Goal: Information Seeking & Learning: Learn about a topic

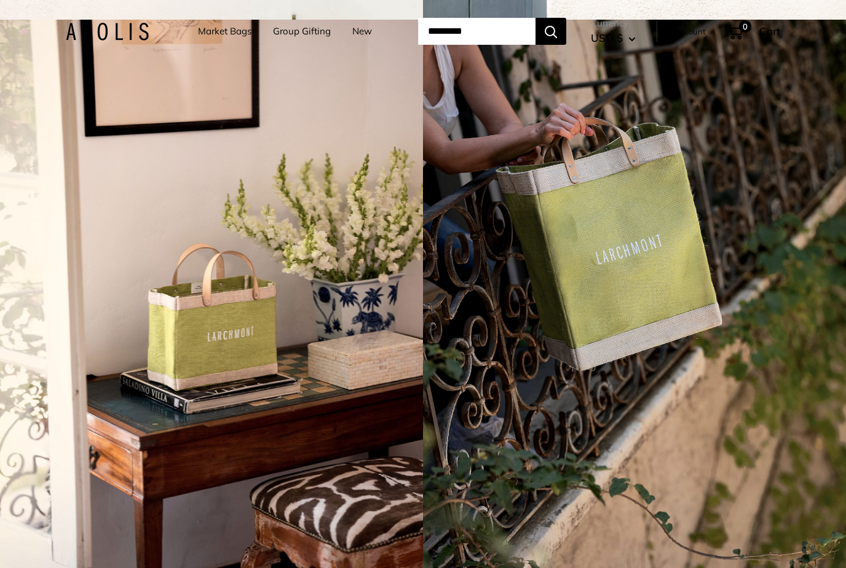
click at [233, 34] on link "Market Bags" at bounding box center [224, 31] width 53 height 17
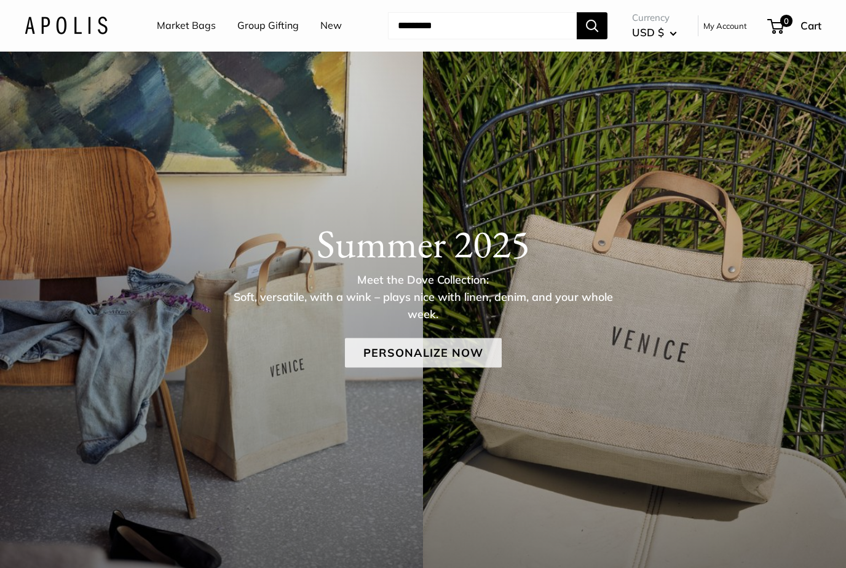
click at [428, 360] on link "Personalize Now" at bounding box center [423, 353] width 157 height 30
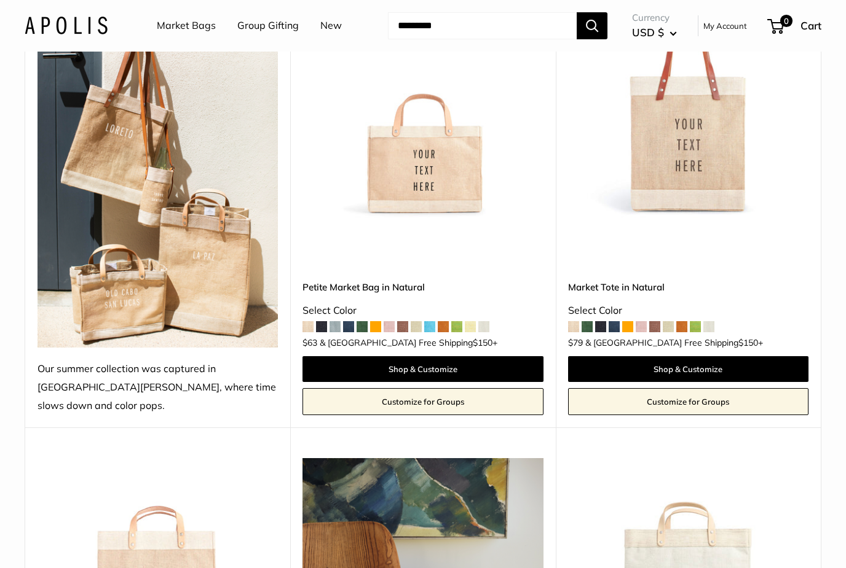
scroll to position [234, 0]
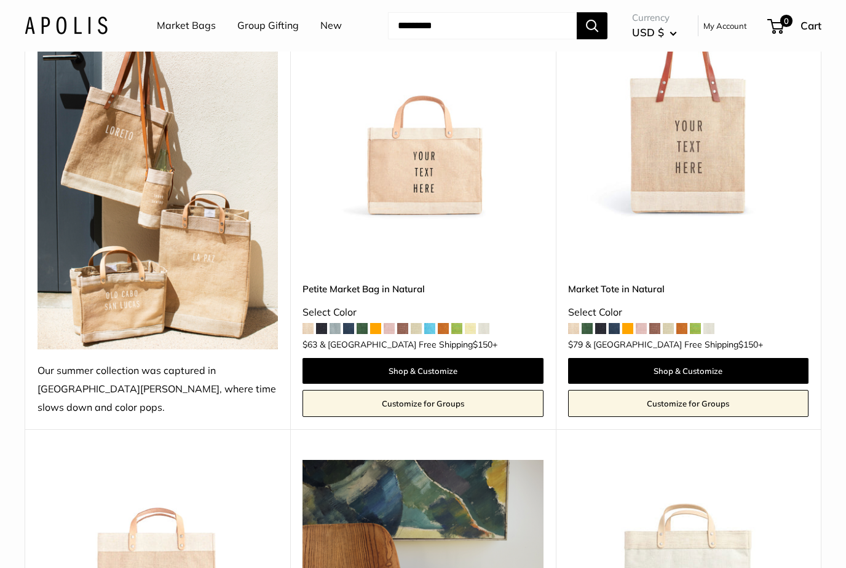
click at [572, 324] on span at bounding box center [573, 329] width 11 height 11
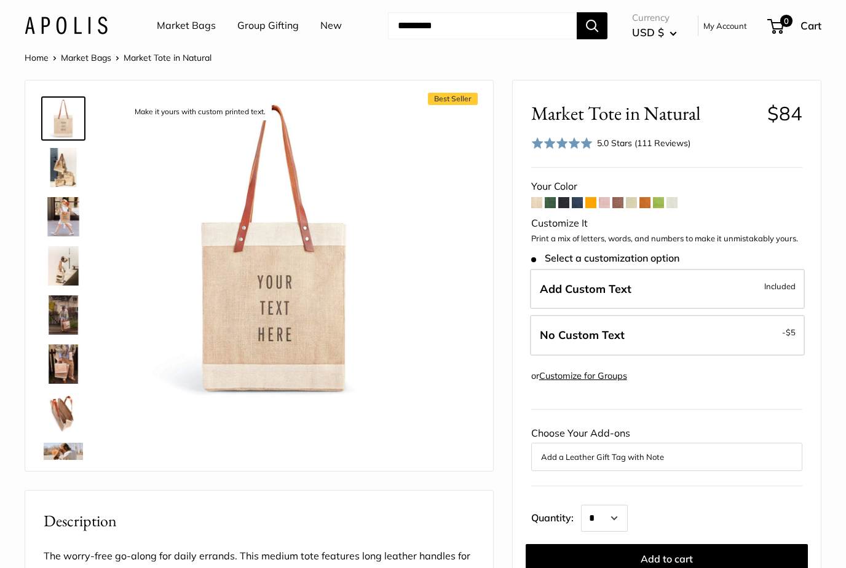
click at [63, 208] on img at bounding box center [63, 216] width 39 height 39
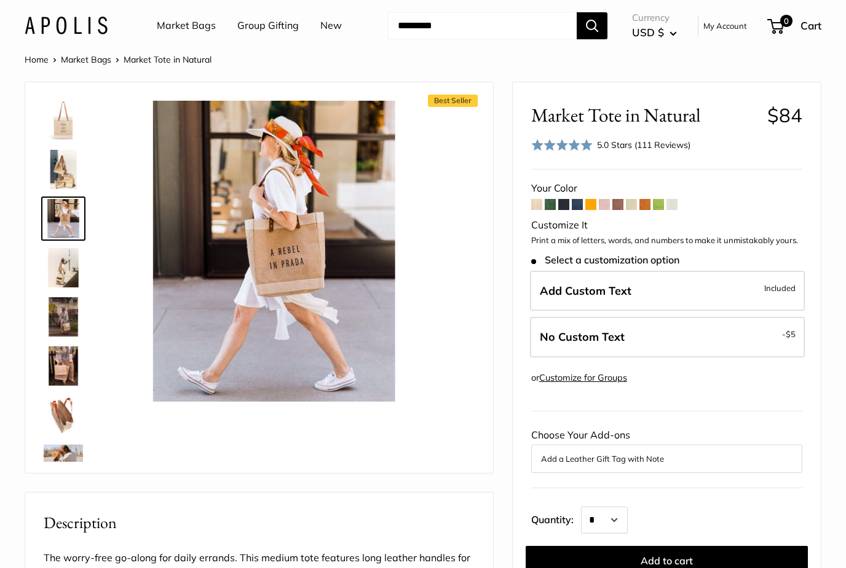
click at [90, 57] on link "Market Bags" at bounding box center [86, 59] width 50 height 11
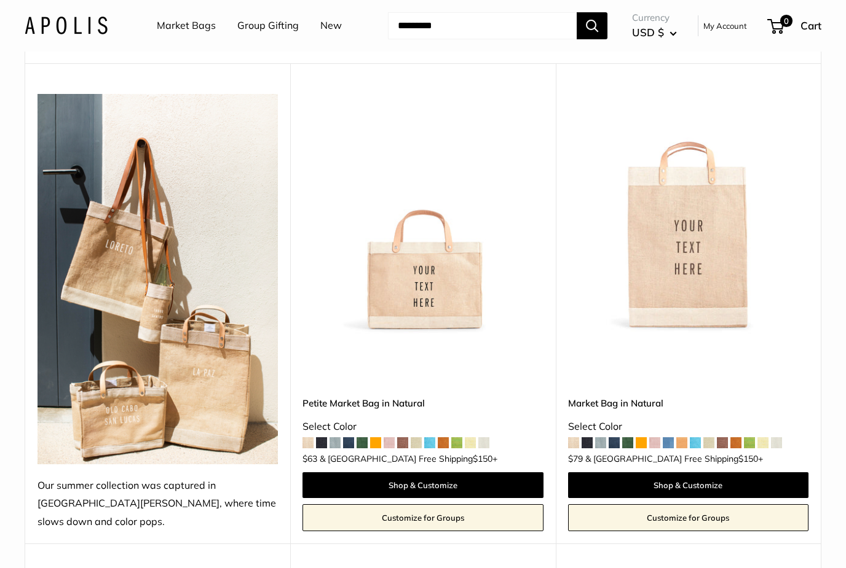
scroll to position [128, 0]
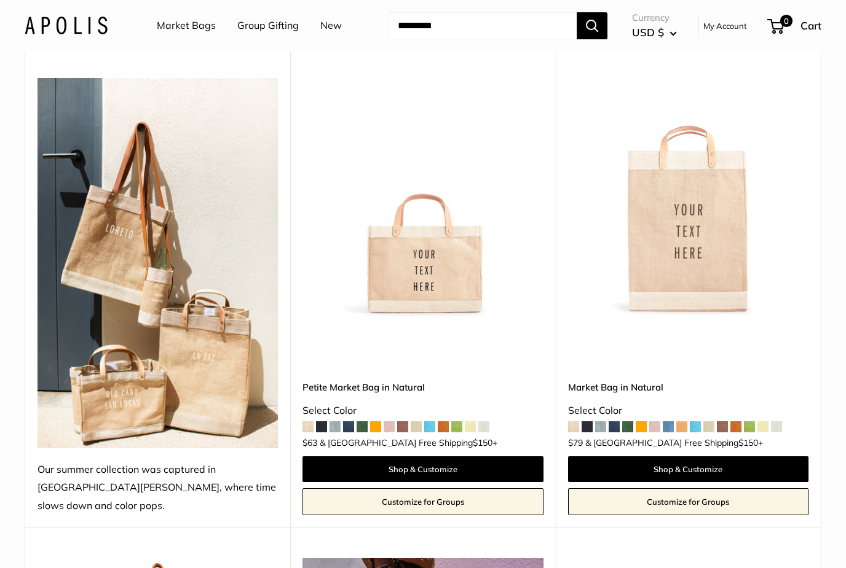
click at [395, 275] on img at bounding box center [422, 198] width 240 height 240
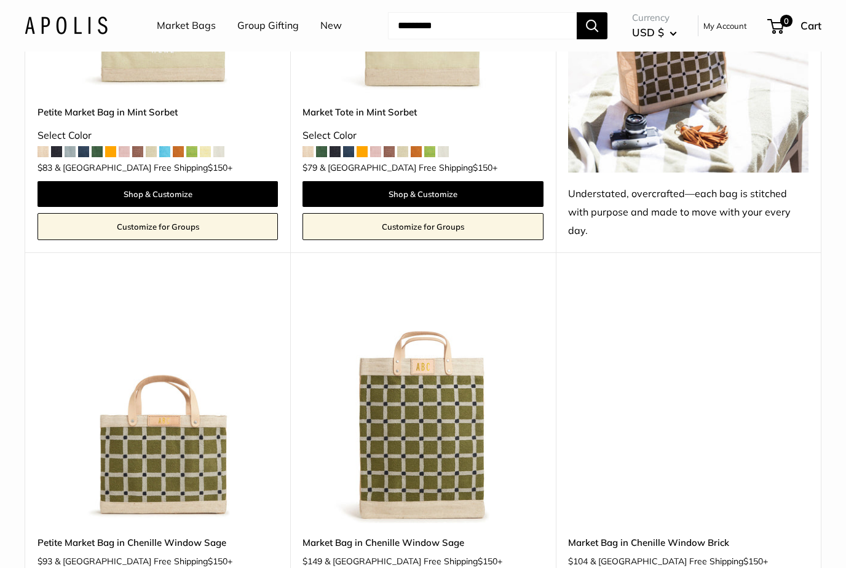
scroll to position [1272, 0]
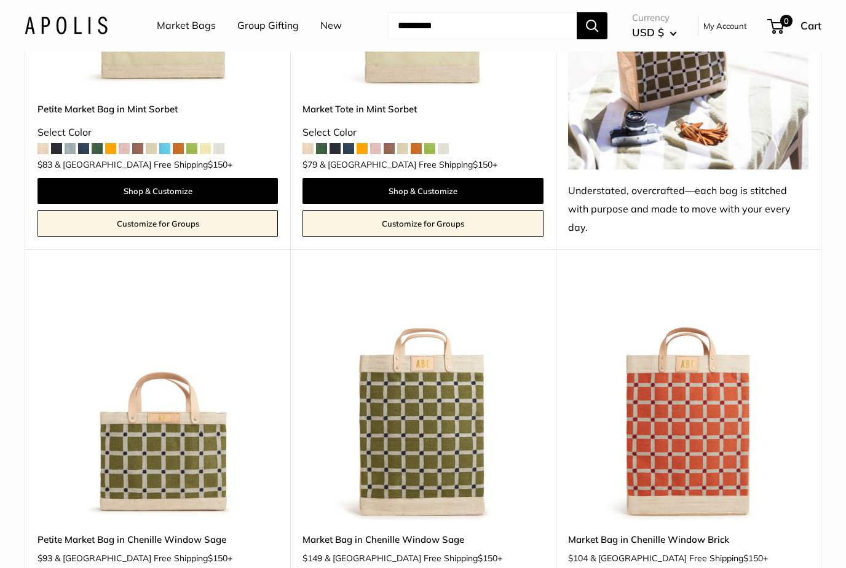
click at [197, 430] on img at bounding box center [157, 400] width 240 height 240
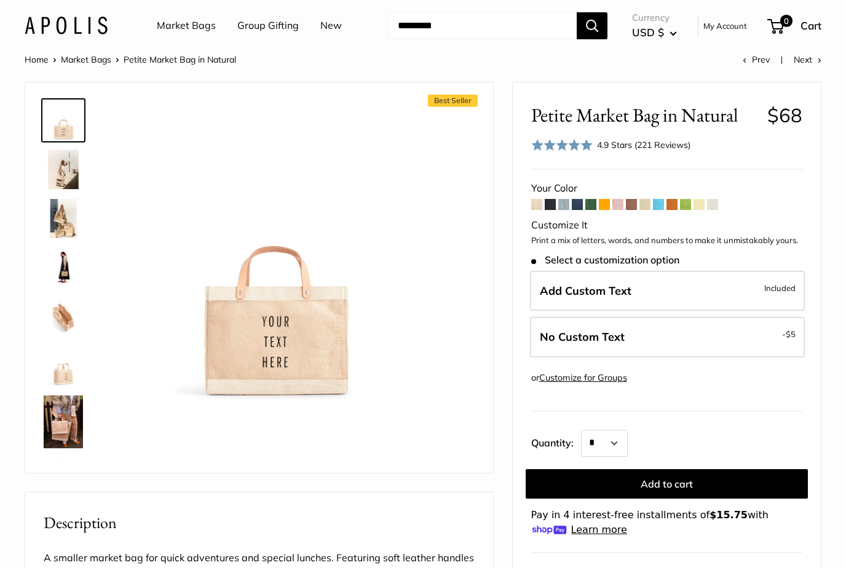
click at [57, 420] on img at bounding box center [63, 422] width 39 height 53
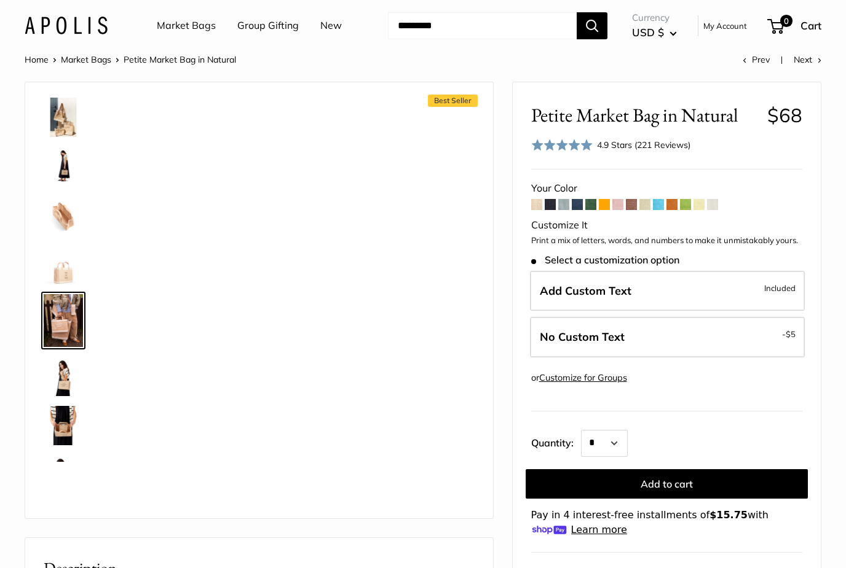
scroll to position [143, 0]
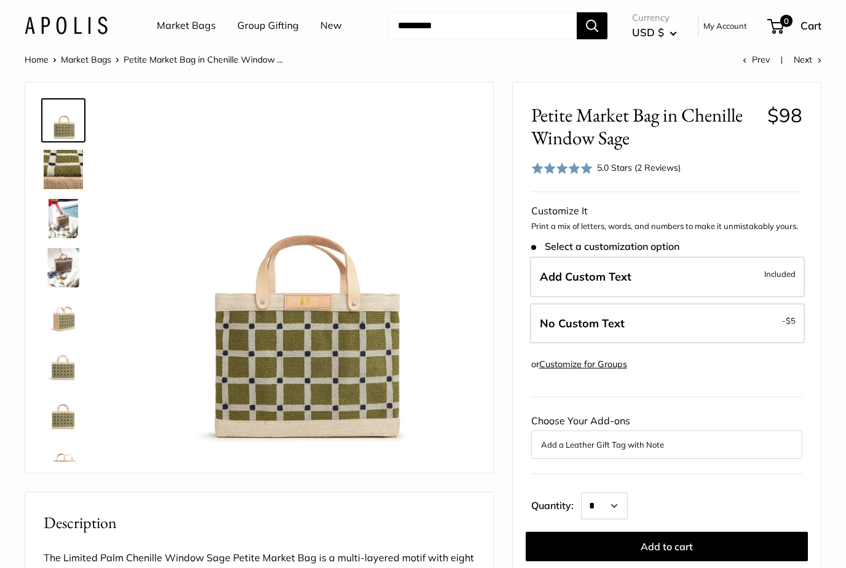
click at [64, 211] on img at bounding box center [63, 218] width 39 height 39
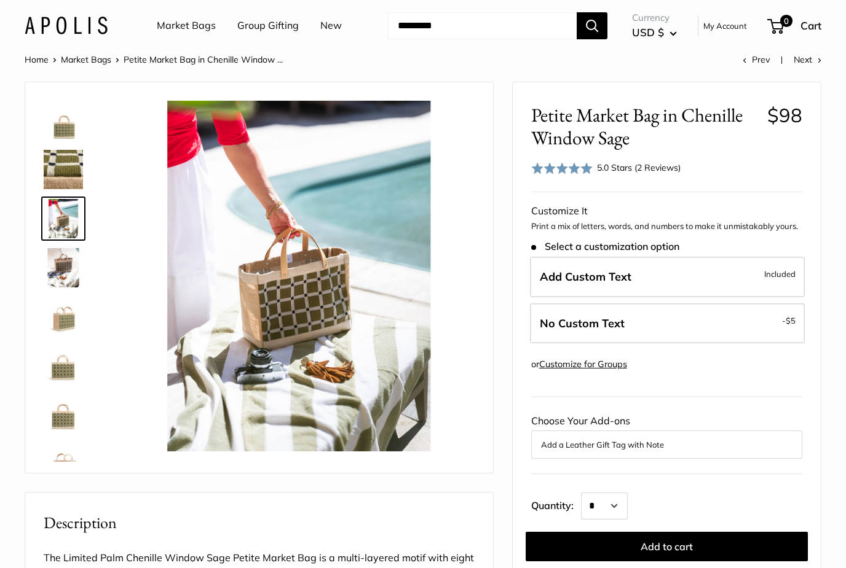
click at [60, 267] on img at bounding box center [63, 267] width 39 height 39
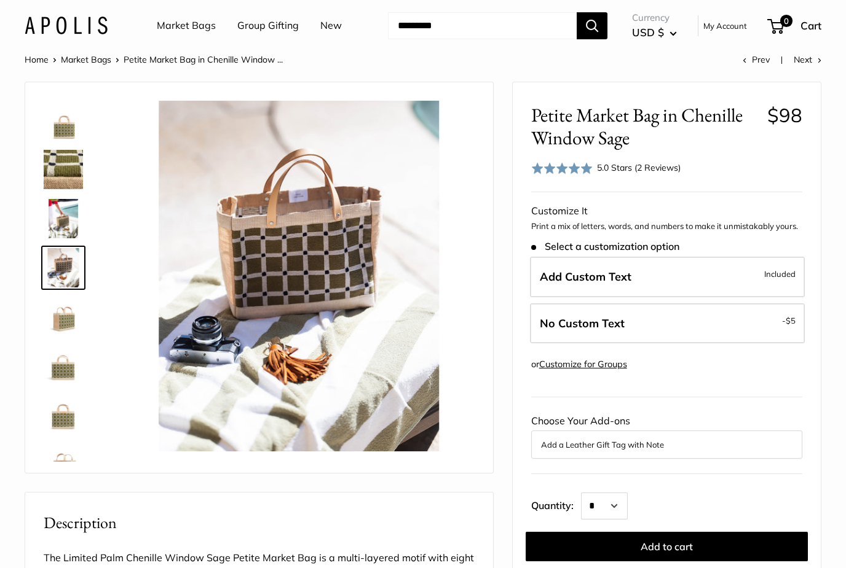
click at [264, 22] on link "Group Gifting" at bounding box center [267, 26] width 61 height 18
click at [328, 30] on link "New" at bounding box center [331, 26] width 22 height 18
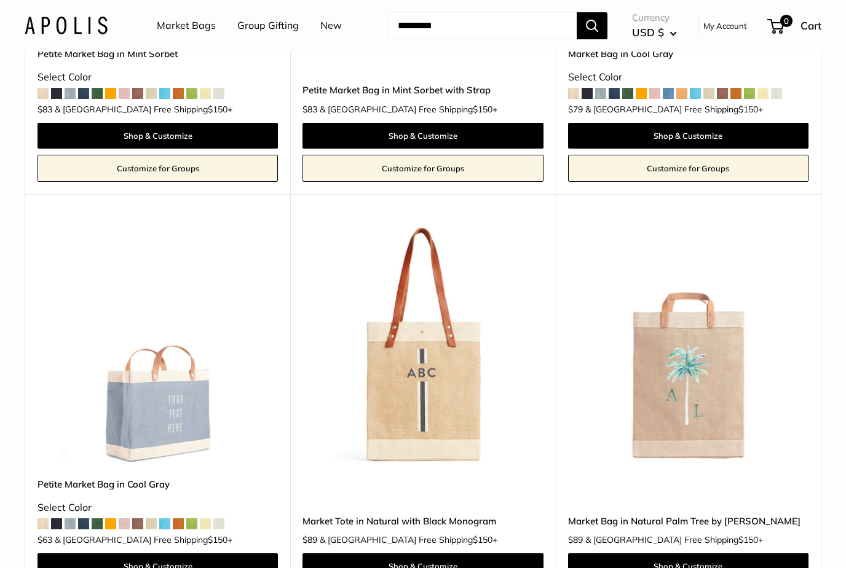
scroll to position [4676, 0]
click at [147, 358] on img at bounding box center [157, 346] width 240 height 240
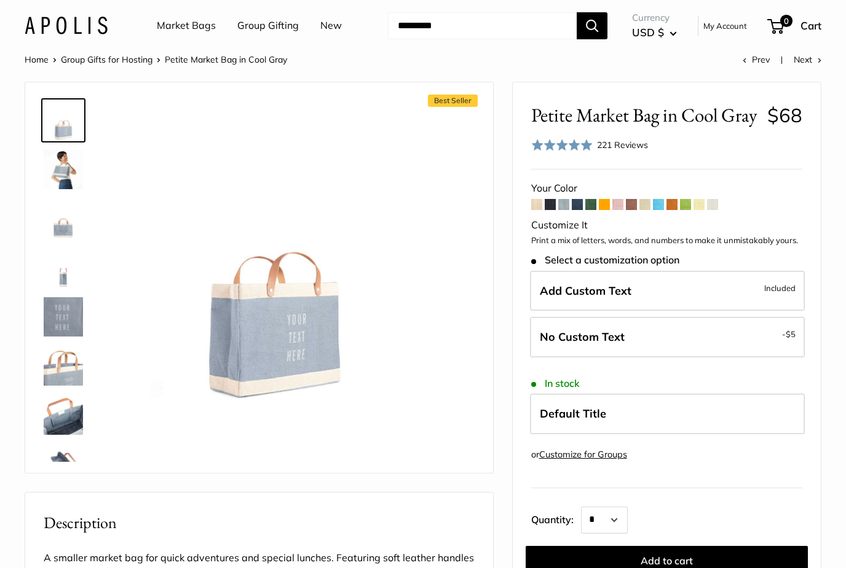
click at [60, 310] on img at bounding box center [63, 316] width 39 height 39
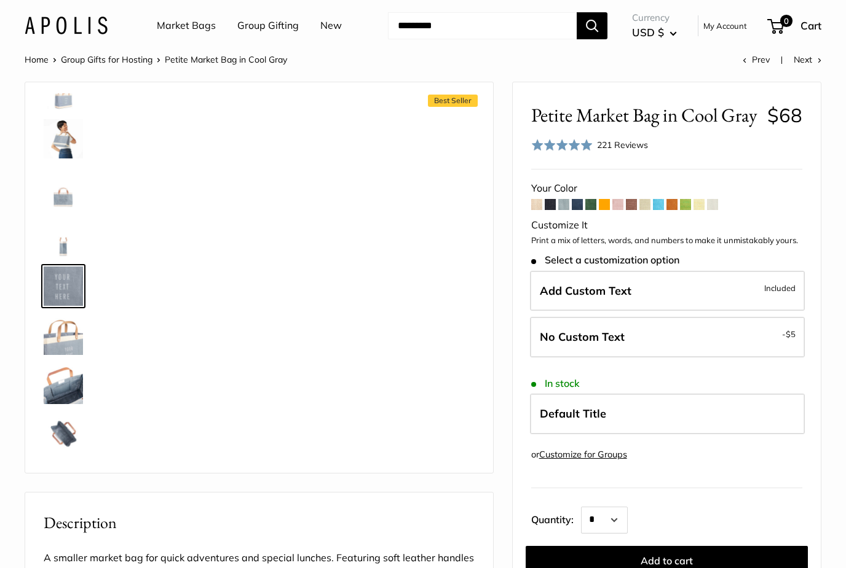
scroll to position [38, 0]
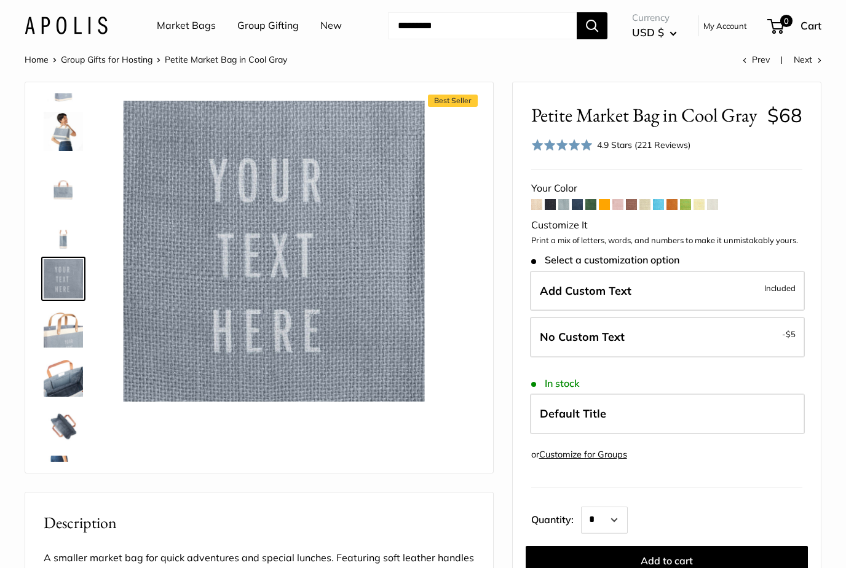
click at [57, 124] on img at bounding box center [63, 131] width 39 height 39
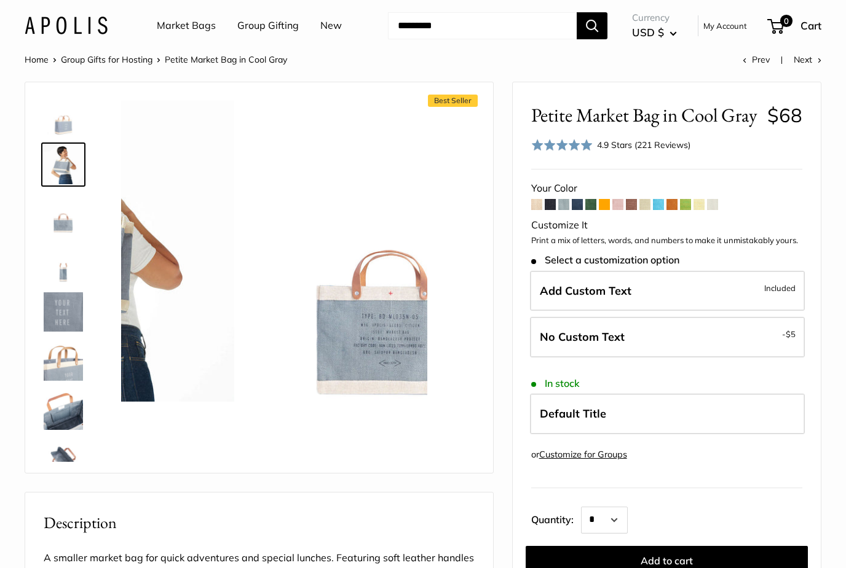
scroll to position [0, 0]
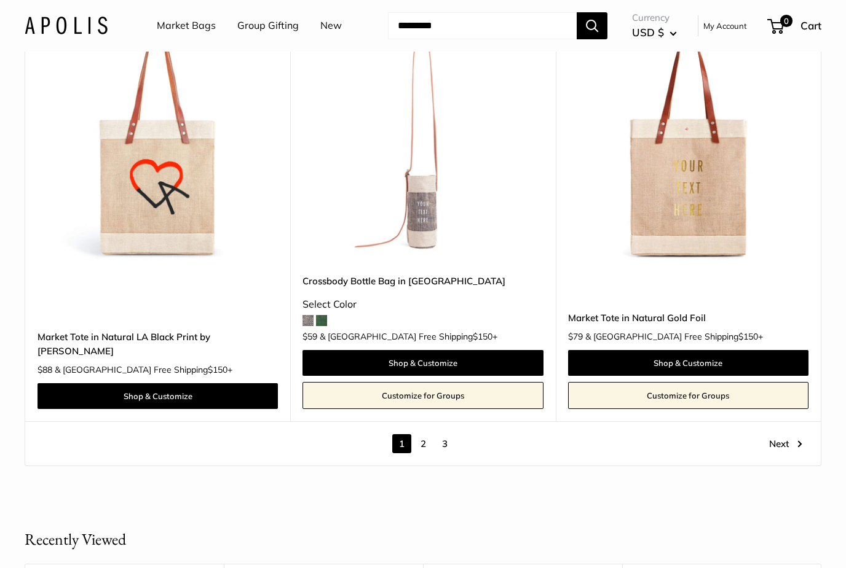
scroll to position [6507, 0]
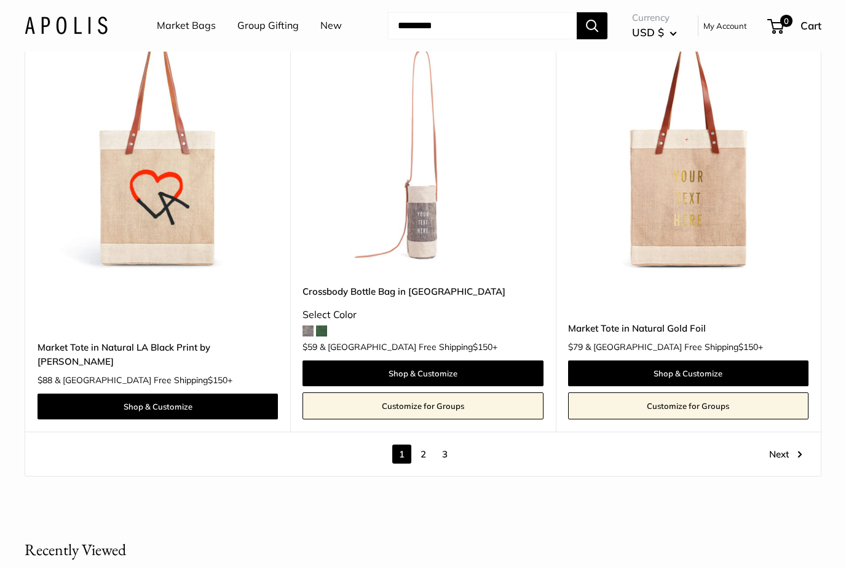
click at [425, 445] on link "2" at bounding box center [423, 454] width 19 height 19
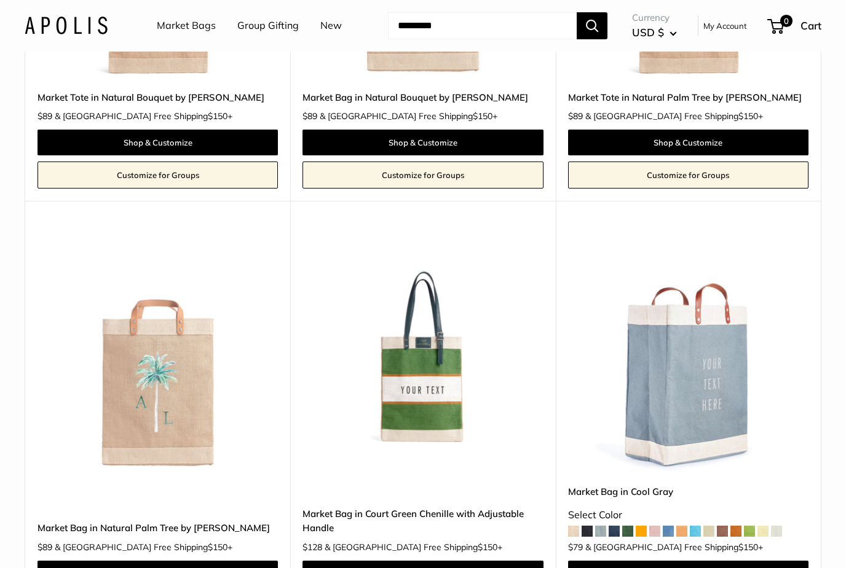
scroll to position [2806, 0]
click at [442, 368] on img at bounding box center [422, 352] width 240 height 240
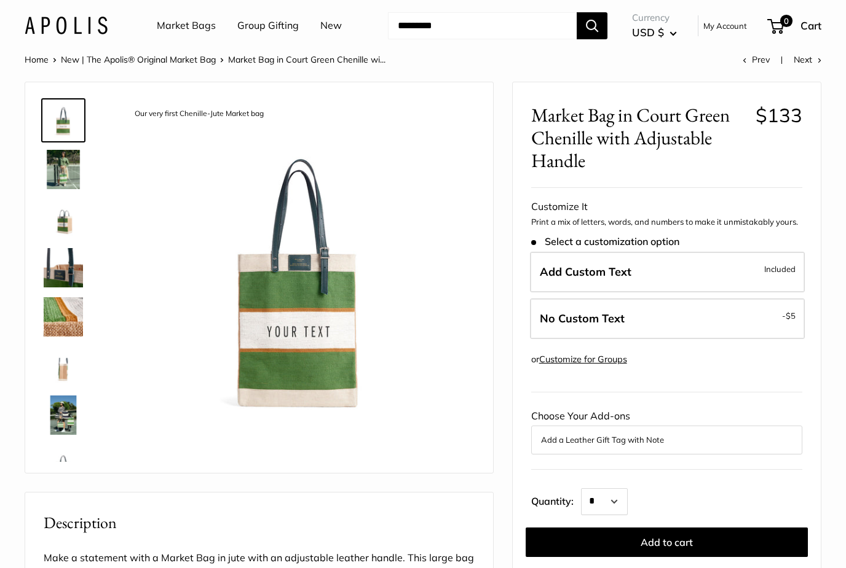
click at [54, 168] on img at bounding box center [63, 169] width 39 height 39
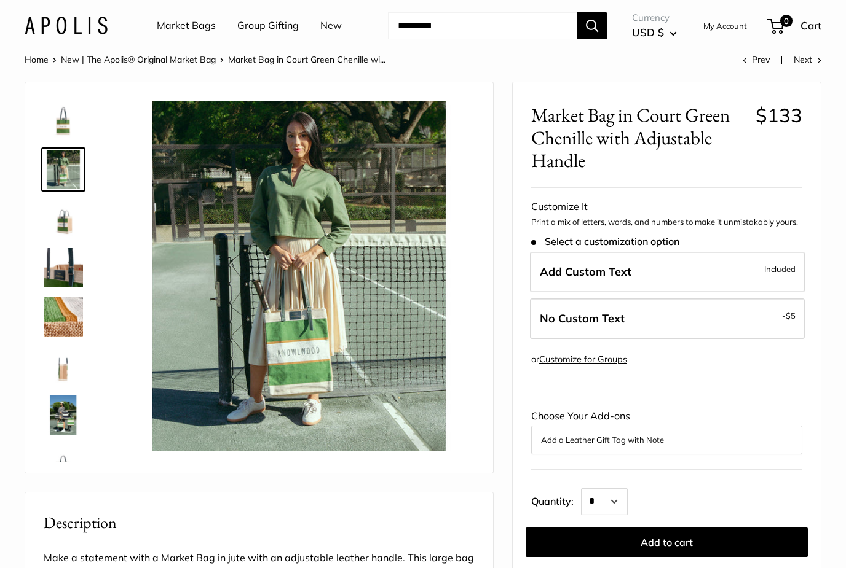
click at [65, 227] on img at bounding box center [63, 218] width 39 height 39
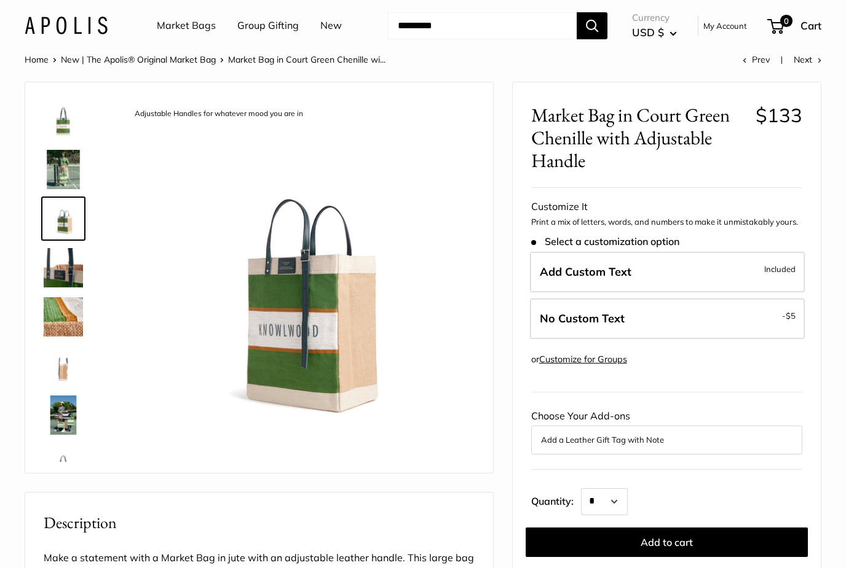
click at [58, 266] on img at bounding box center [63, 267] width 39 height 39
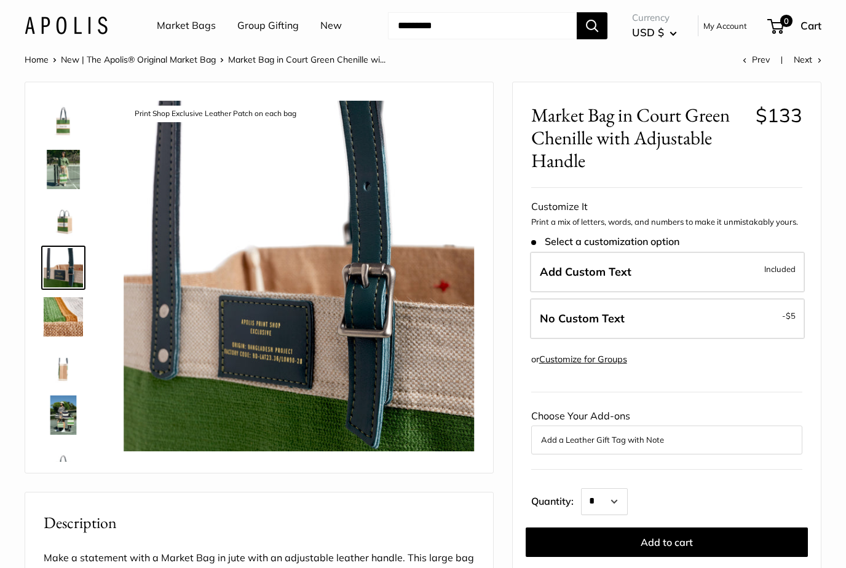
click at [61, 311] on img at bounding box center [63, 316] width 39 height 39
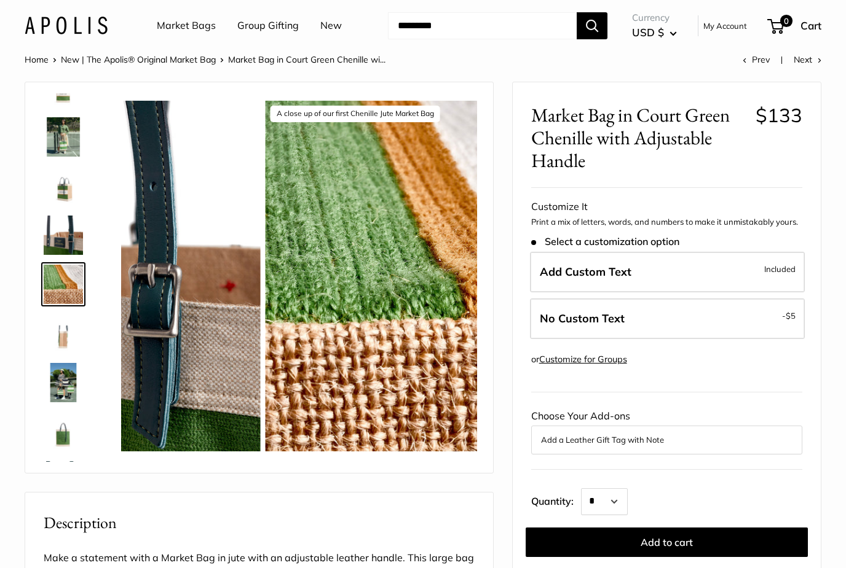
scroll to position [38, 0]
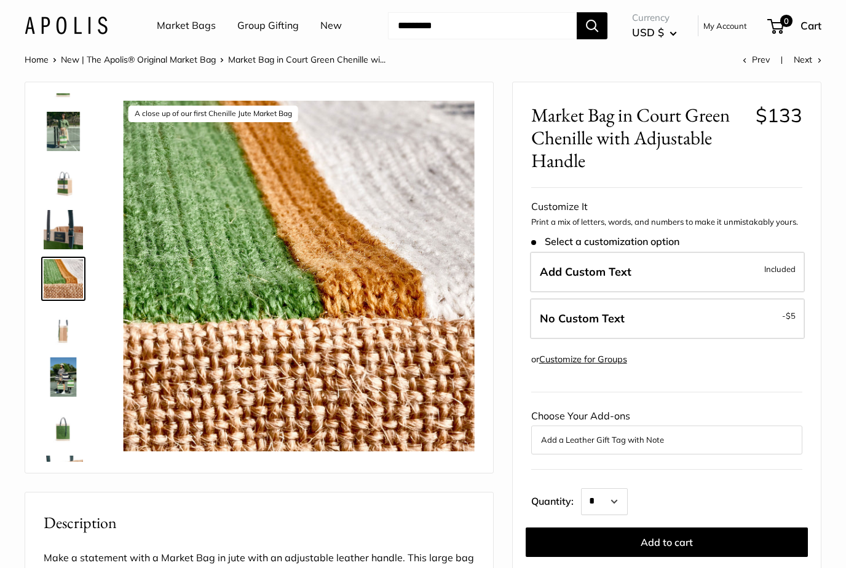
click at [57, 332] on img at bounding box center [63, 328] width 39 height 39
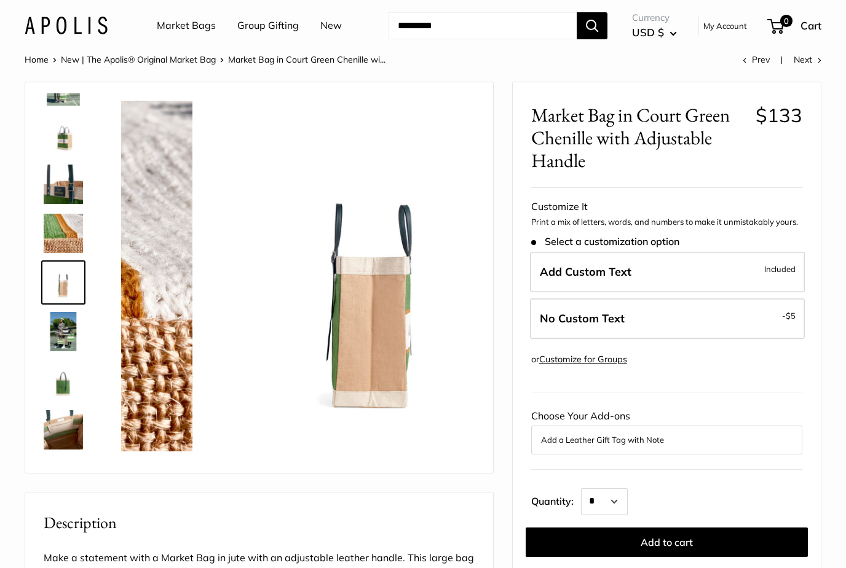
scroll to position [87, 0]
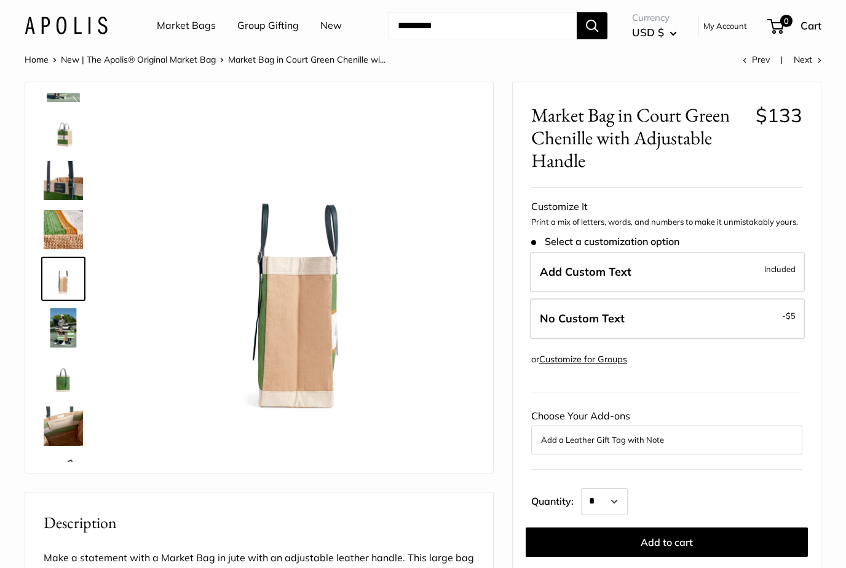
click at [56, 325] on img at bounding box center [63, 328] width 39 height 39
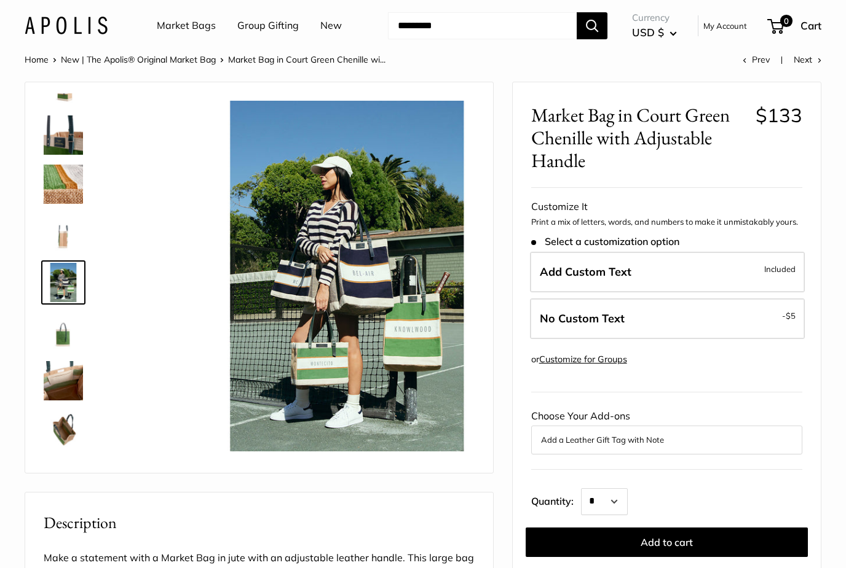
scroll to position [136, 0]
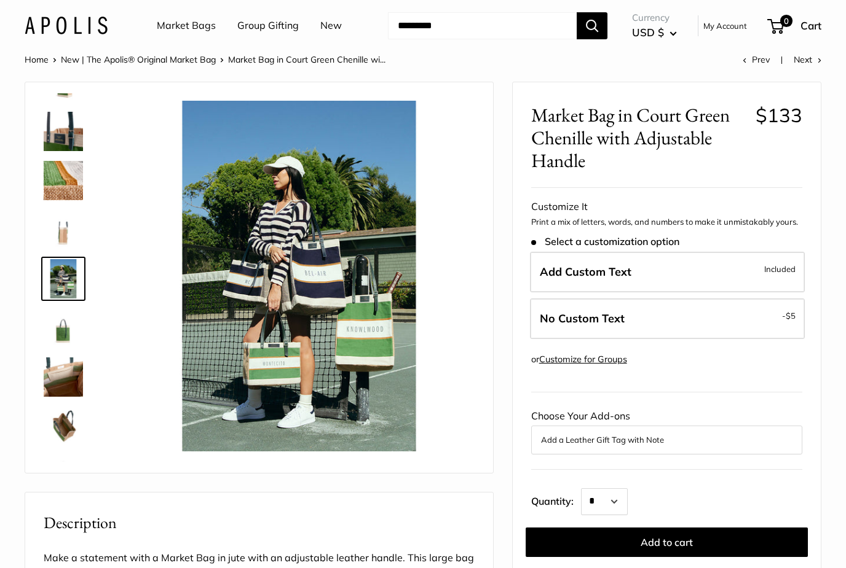
click at [55, 331] on img at bounding box center [63, 328] width 39 height 39
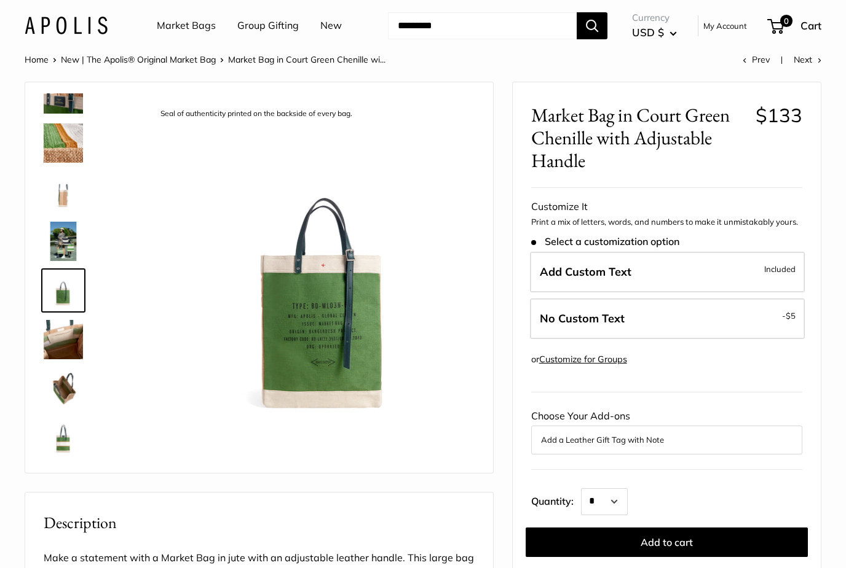
scroll to position [177, 0]
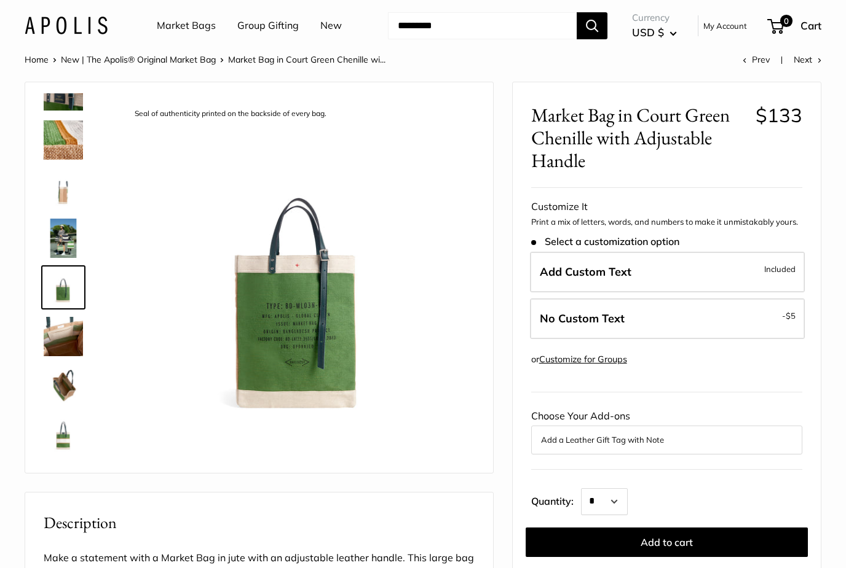
click at [60, 330] on img at bounding box center [63, 336] width 39 height 39
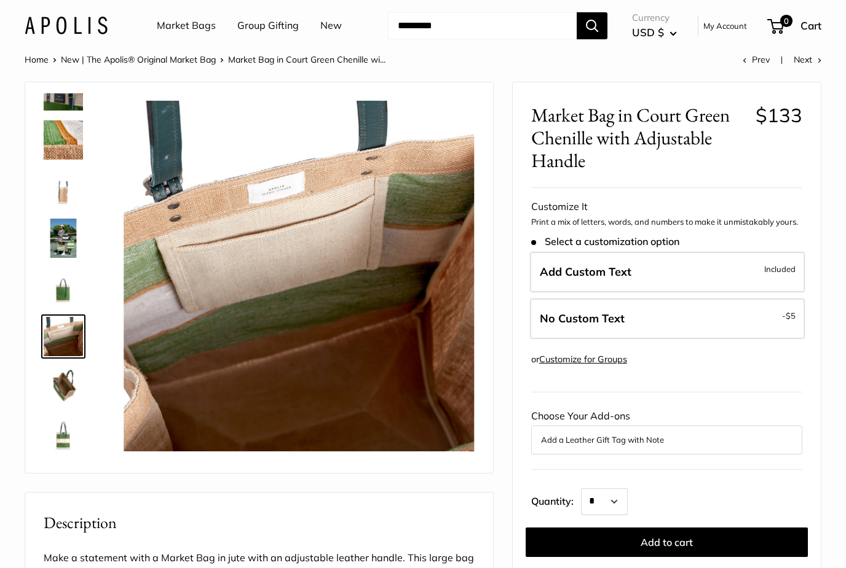
click at [55, 384] on img at bounding box center [63, 385] width 39 height 39
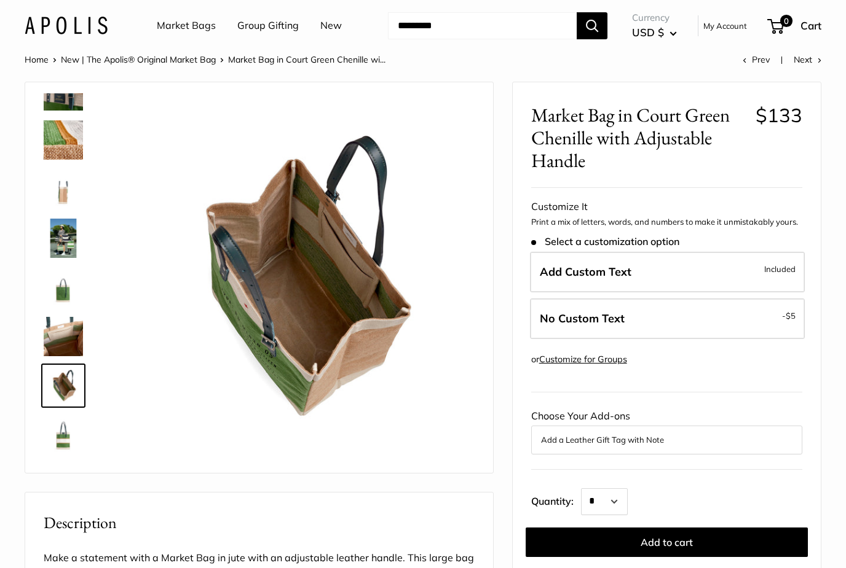
click at [52, 437] on img at bounding box center [63, 434] width 39 height 39
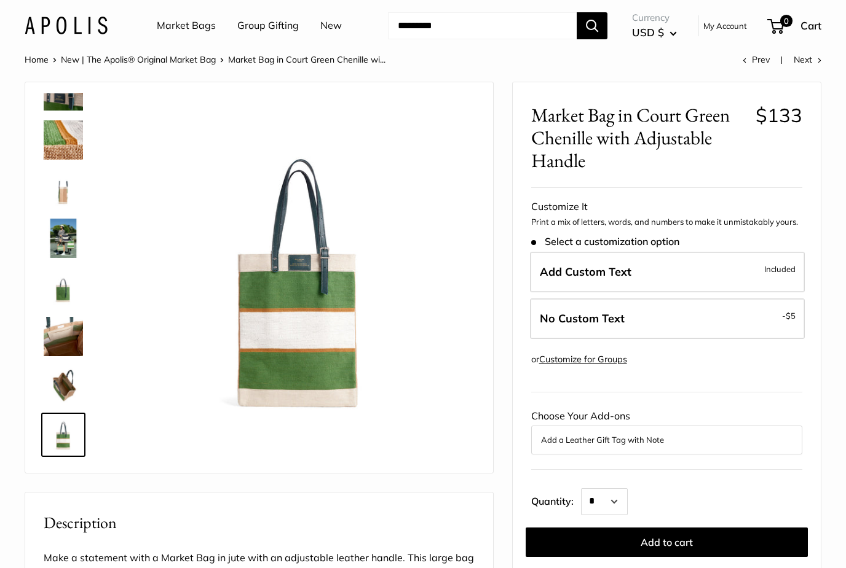
click at [131, 54] on link "New | The Apolis® Original Market Bag" at bounding box center [138, 59] width 155 height 11
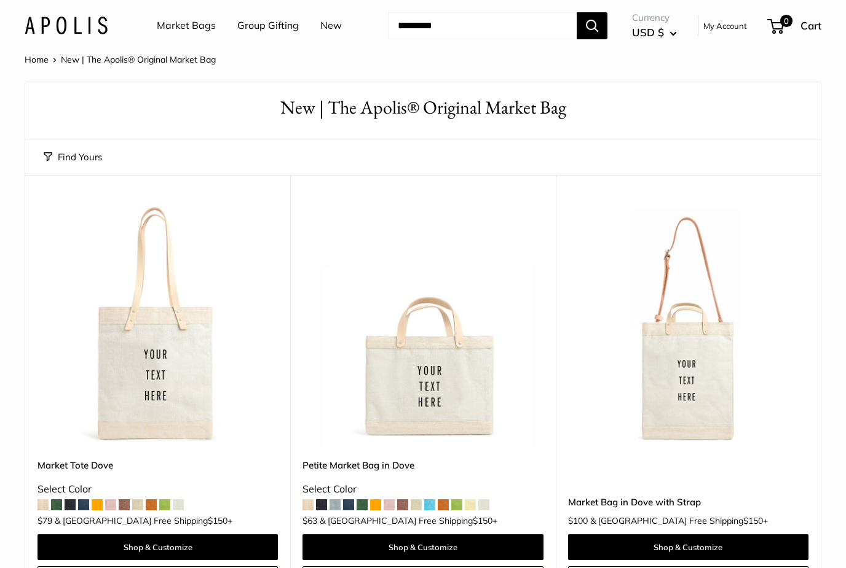
click at [337, 28] on link "New" at bounding box center [331, 26] width 22 height 18
